Goal: Task Accomplishment & Management: Manage account settings

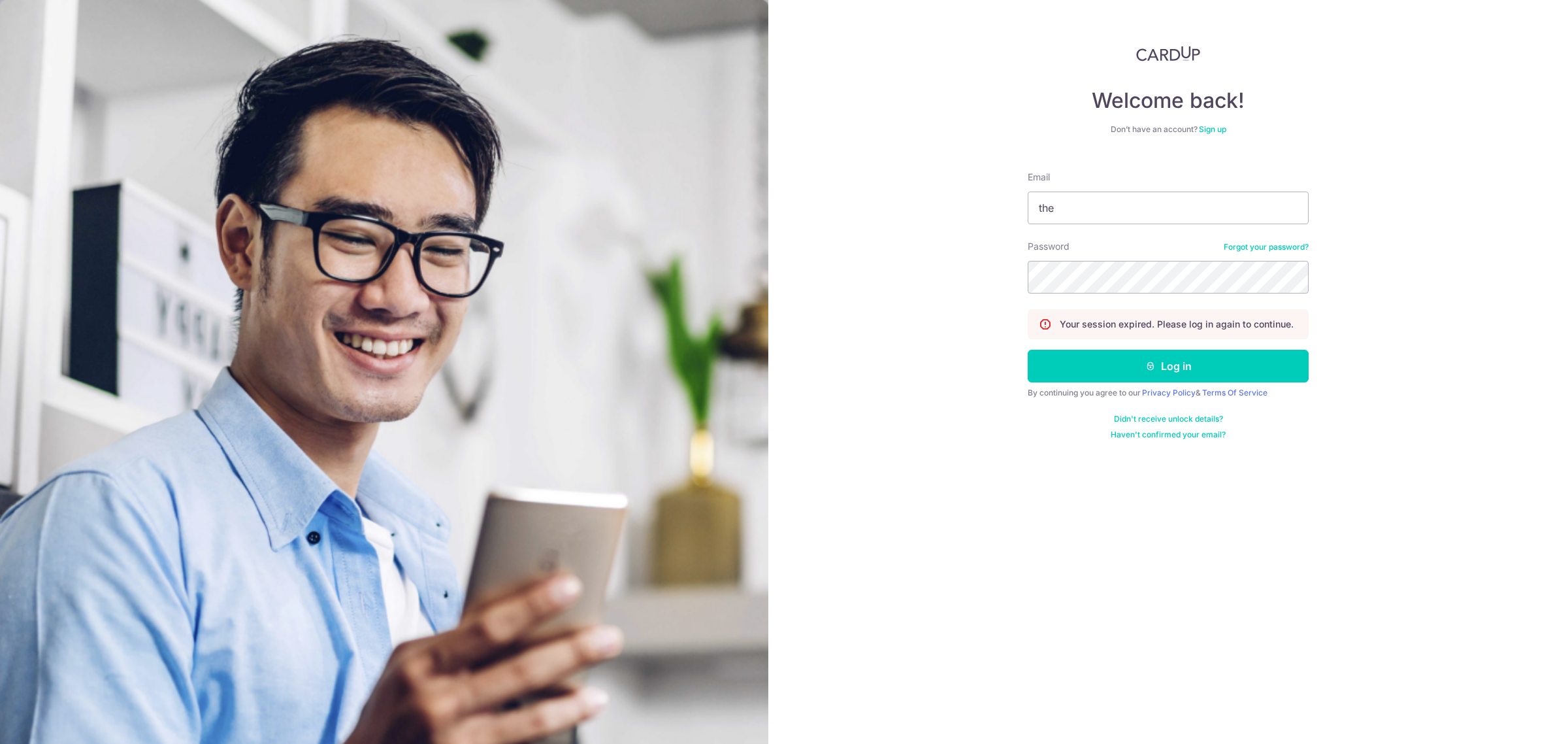
type input "[PERSON_NAME][EMAIL_ADDRESS][DOMAIN_NAME]"
click at [1194, 380] on button "Log in" at bounding box center [1168, 365] width 281 height 33
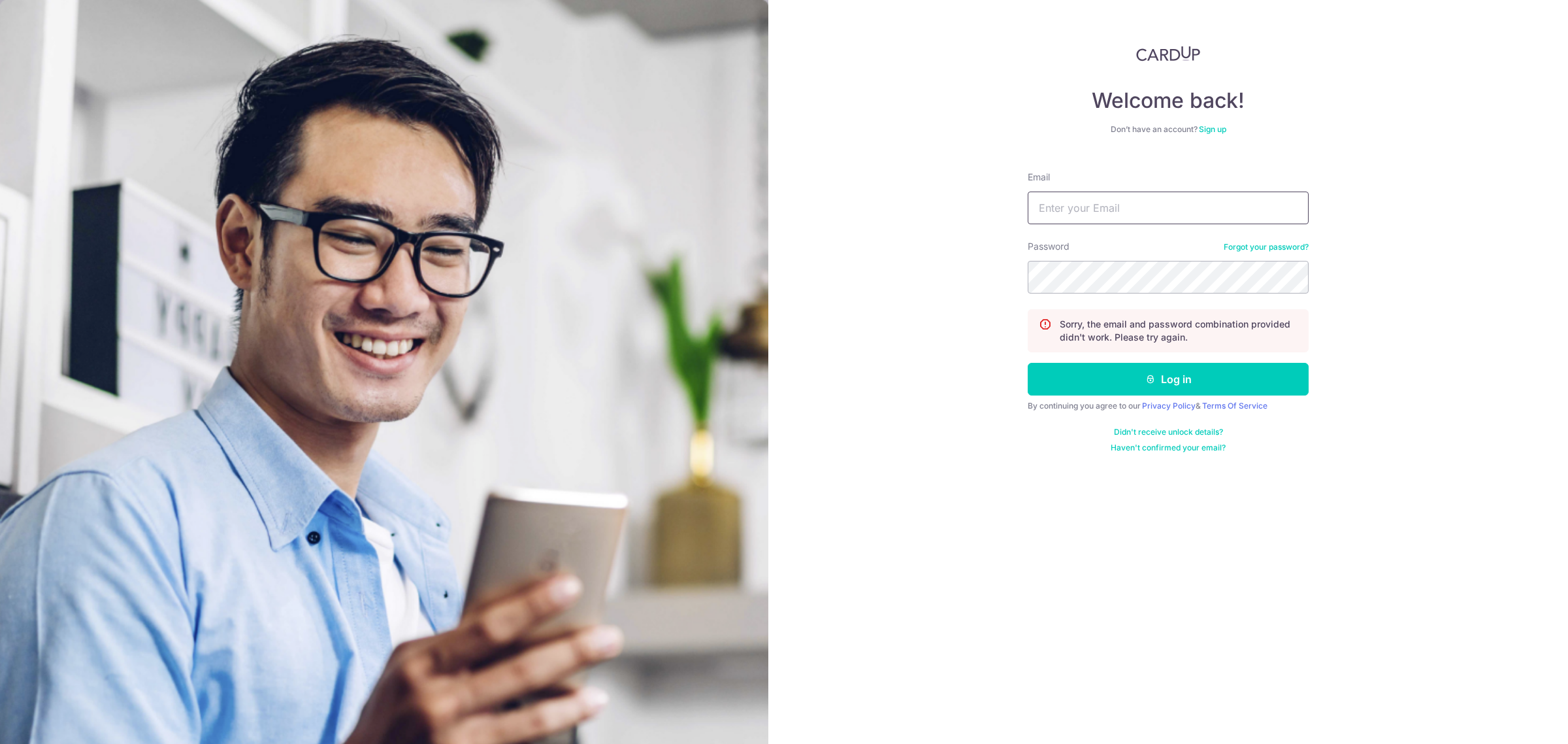
click at [1170, 198] on input "Email" at bounding box center [1168, 207] width 281 height 33
type input "[PERSON_NAME][EMAIL_ADDRESS][DOMAIN_NAME]"
click at [1157, 379] on button "Log in" at bounding box center [1168, 379] width 281 height 33
